Goal: Task Accomplishment & Management: Use online tool/utility

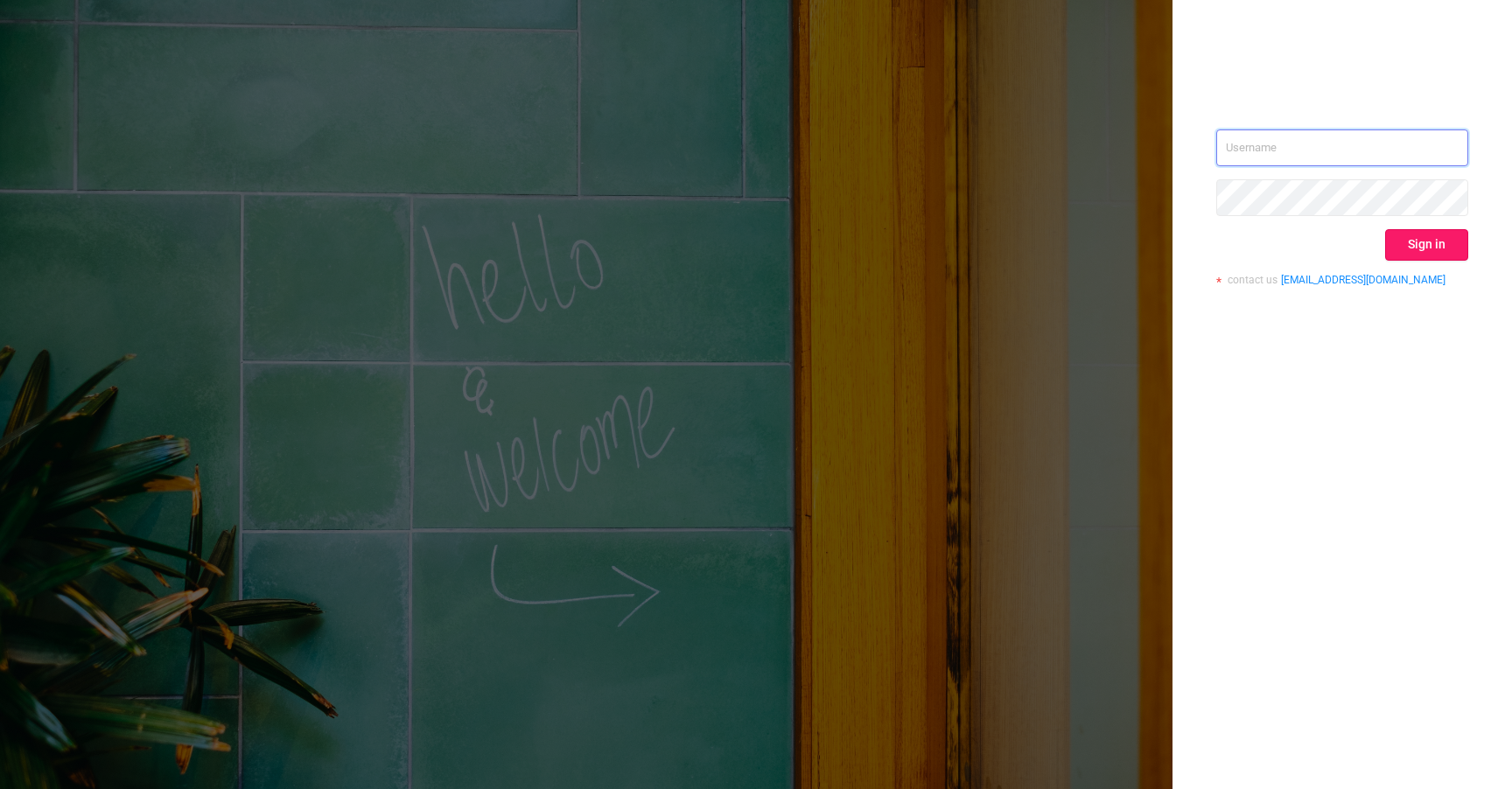
type input "[EMAIL_ADDRESS][DOMAIN_NAME]"
click at [1441, 249] on button "Sign in" at bounding box center [1426, 245] width 83 height 31
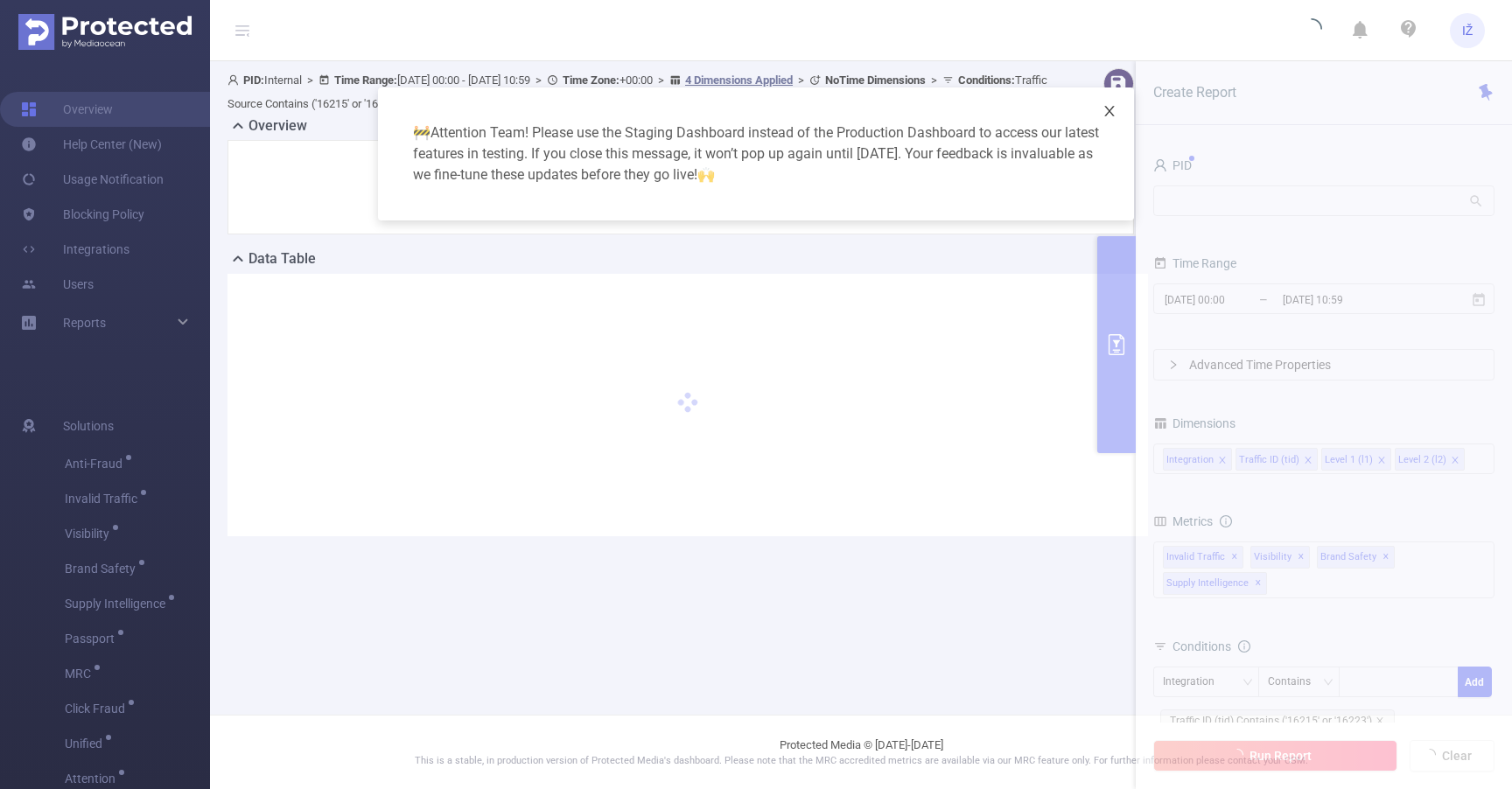
click at [1114, 109] on icon "icon: close" at bounding box center [1109, 111] width 14 height 14
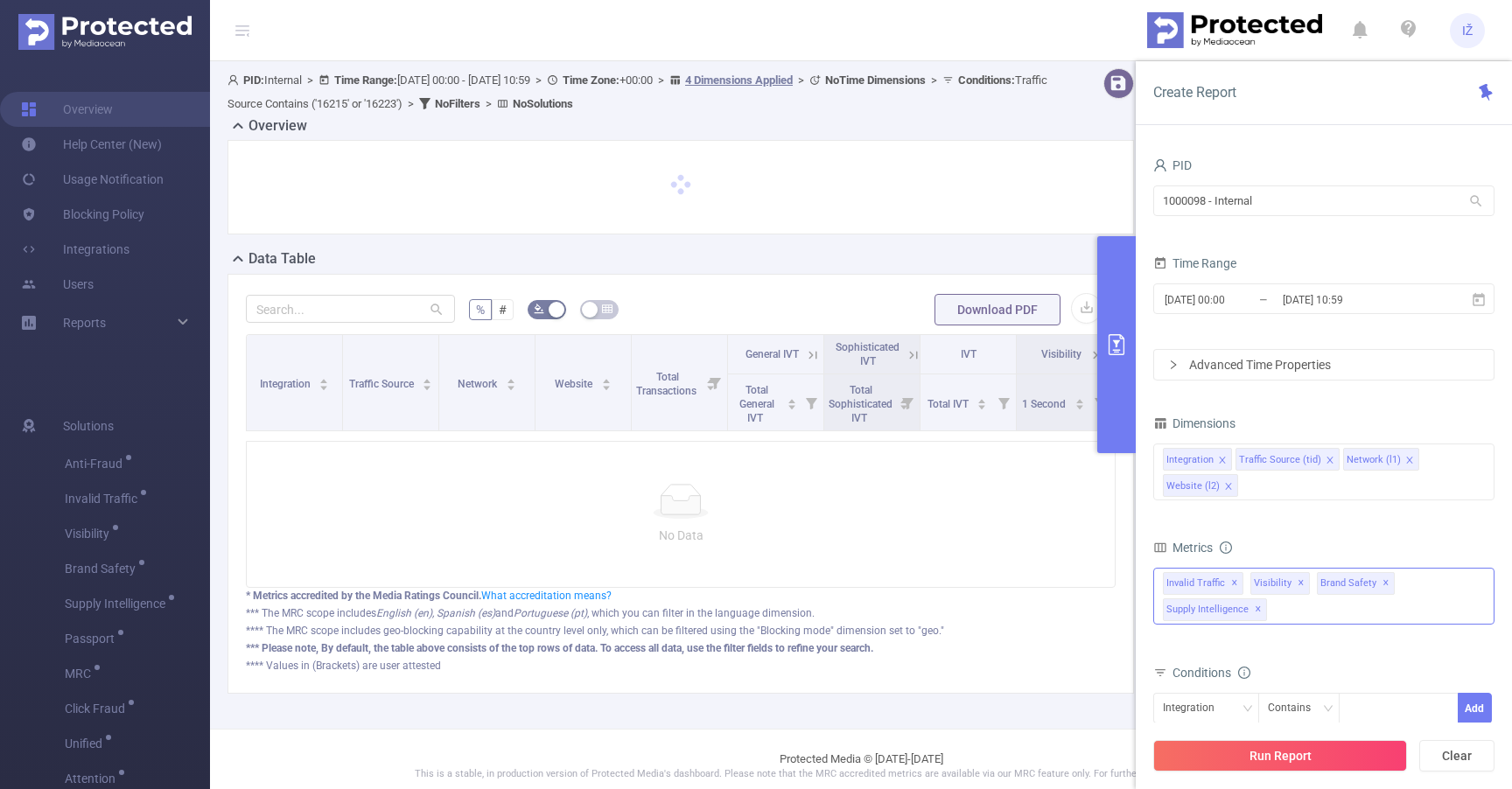
click at [1363, 623] on div "Invalid Traffic ✕ Visibility ✕ Brand Safety ✕ Supply Intelligence ✕" at bounding box center [1324, 596] width 342 height 57
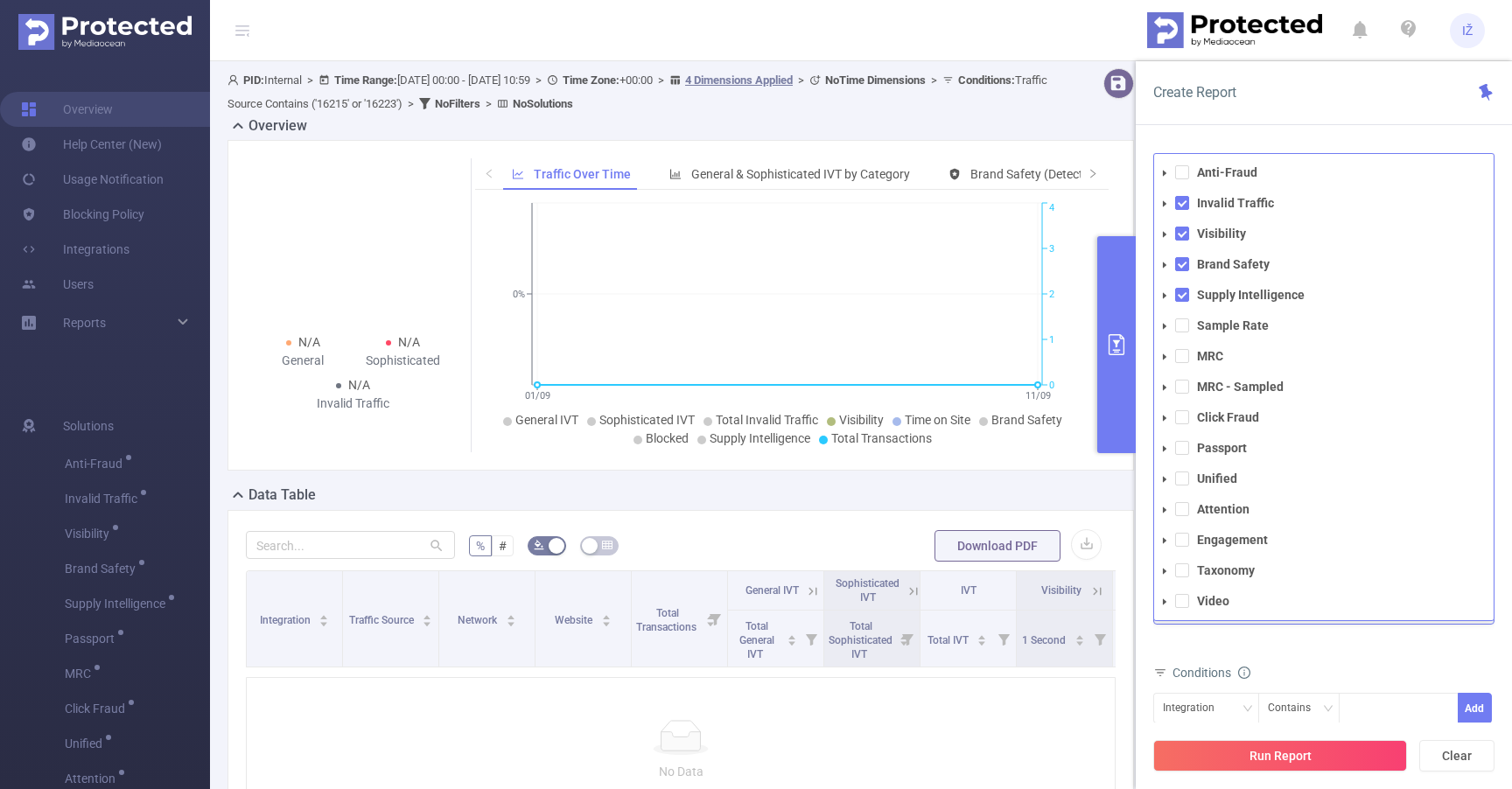
click at [1167, 509] on icon "icon: caret-down" at bounding box center [1165, 510] width 9 height 9
click at [1184, 538] on icon "icon: caret-down" at bounding box center [1180, 540] width 9 height 9
click at [1178, 610] on span at bounding box center [1180, 601] width 21 height 21
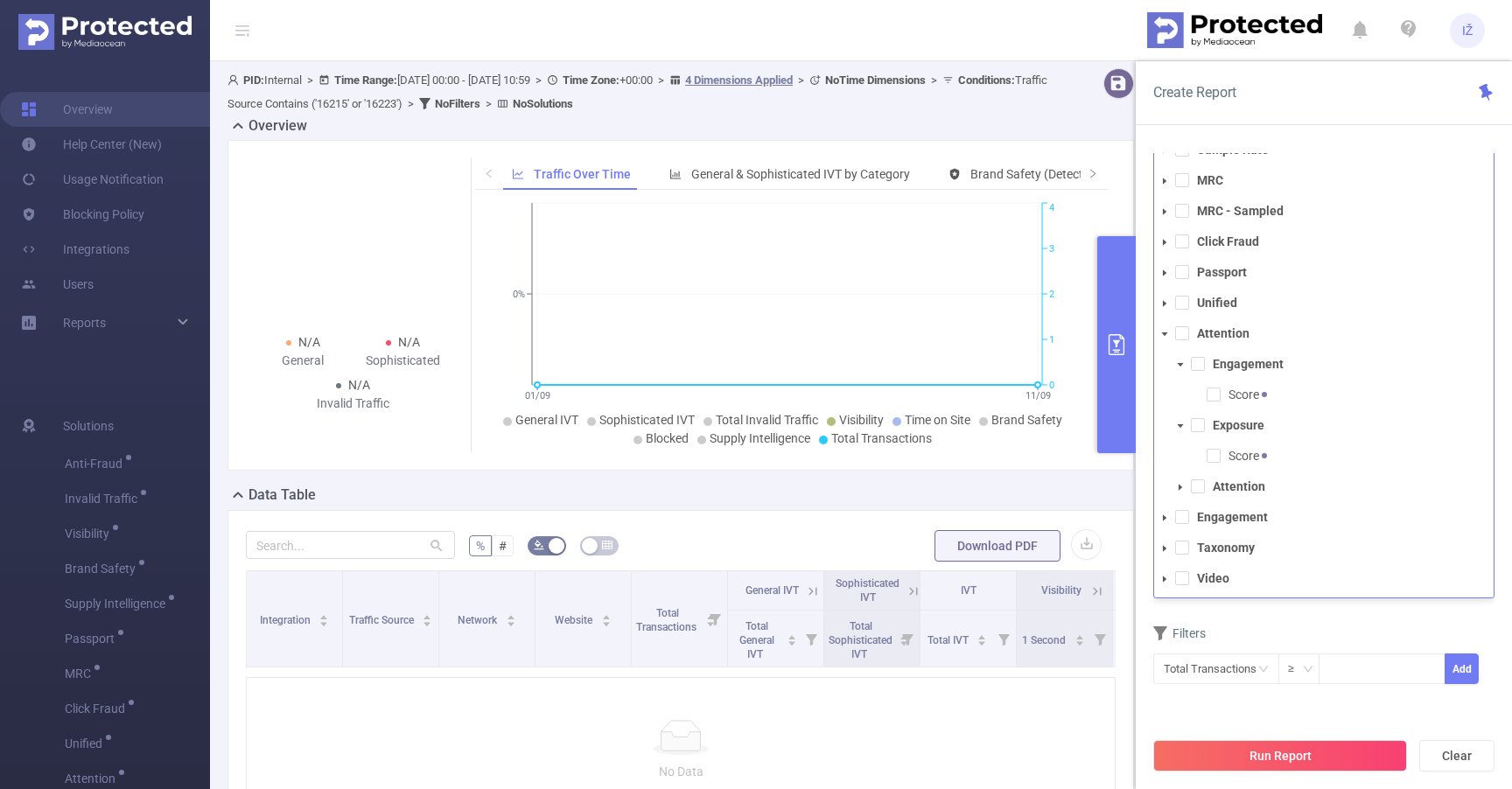
click at [1178, 486] on icon "icon: caret-down" at bounding box center [1180, 487] width 4 height 6
